Goal: Information Seeking & Learning: Learn about a topic

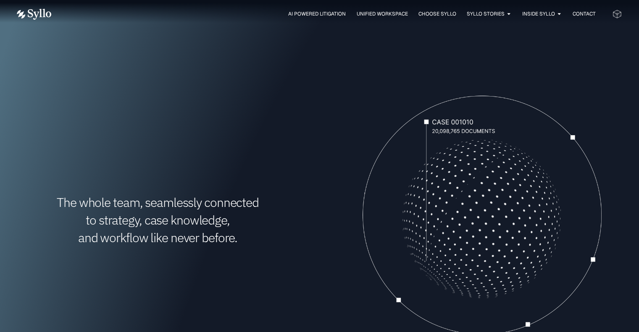
scroll to position [309, 0]
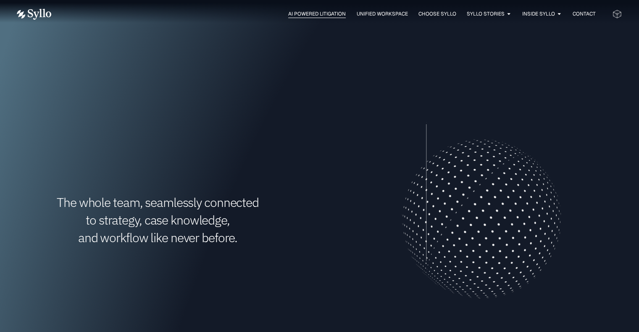
click at [321, 17] on span "AI Powered Litigation" at bounding box center [317, 14] width 58 height 8
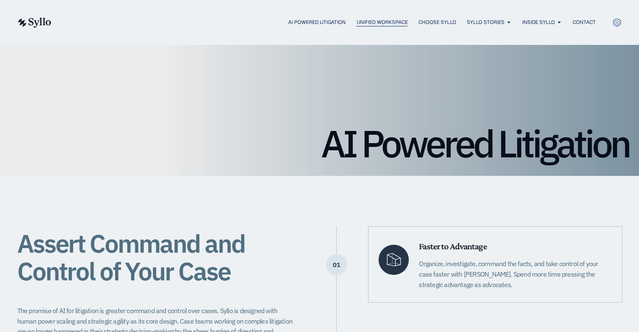
click at [370, 21] on span "Unified Workspace" at bounding box center [381, 22] width 51 height 8
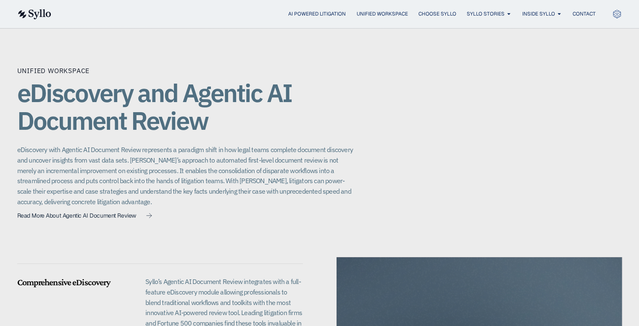
scroll to position [519, 0]
